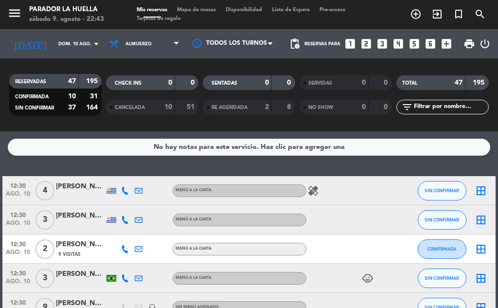
click at [384, 41] on icon "looks_3" at bounding box center [382, 43] width 13 height 13
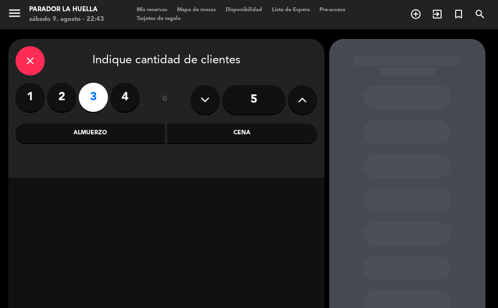
click at [130, 129] on div "Almuerzo" at bounding box center [91, 132] width 150 height 19
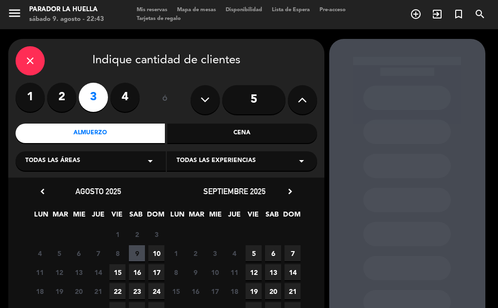
click at [150, 248] on span "10" at bounding box center [156, 253] width 16 height 16
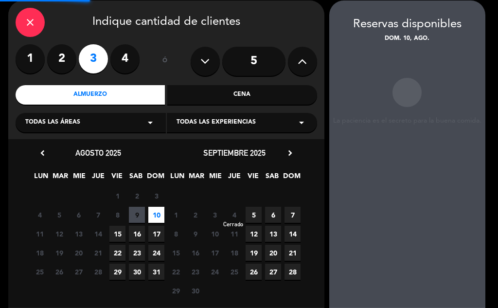
scroll to position [39, 0]
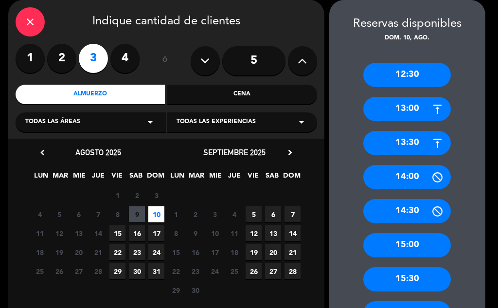
click at [394, 209] on div "14:30" at bounding box center [406, 211] width 87 height 24
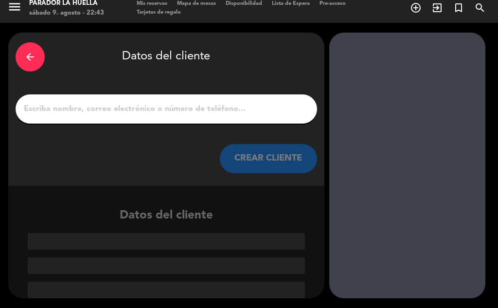
scroll to position [6, 0]
click at [260, 107] on input "1" at bounding box center [166, 109] width 287 height 14
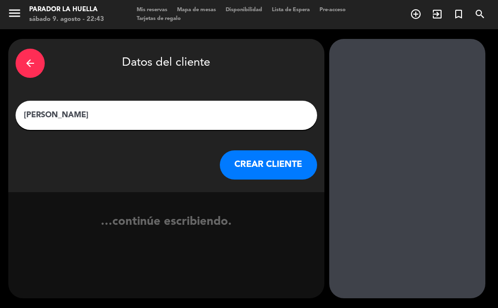
type input "[PERSON_NAME]"
click at [261, 170] on button "CREAR CLIENTE" at bounding box center [268, 164] width 97 height 29
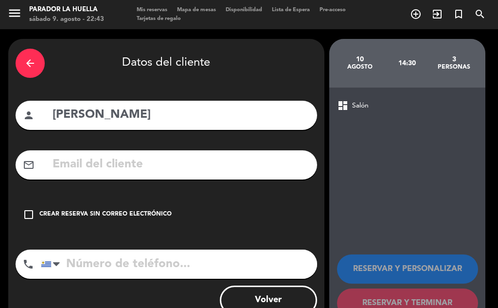
click at [117, 212] on div "Crear reserva sin correo electrónico" at bounding box center [105, 214] width 132 height 10
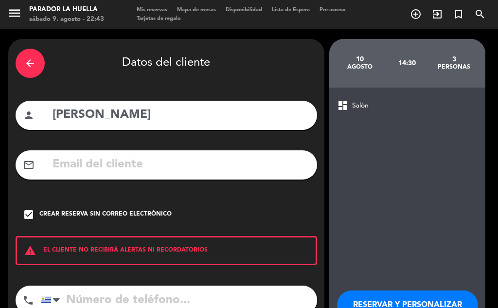
click at [189, 295] on input "tel" at bounding box center [179, 299] width 276 height 29
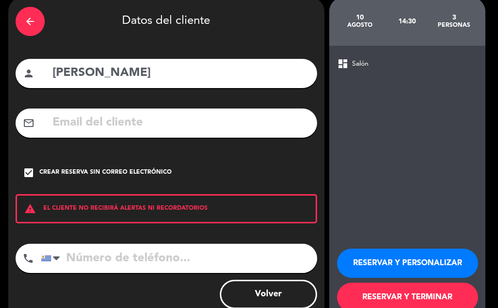
scroll to position [67, 0]
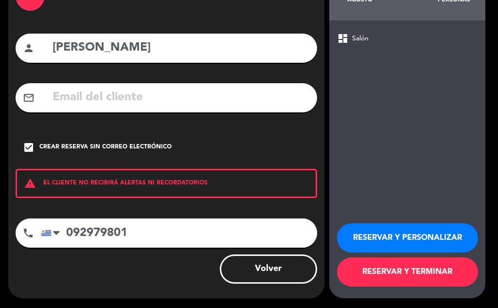
type input "092979801"
click at [423, 279] on button "RESERVAR Y TERMINAR" at bounding box center [407, 271] width 141 height 29
